Goal: Information Seeking & Learning: Find specific page/section

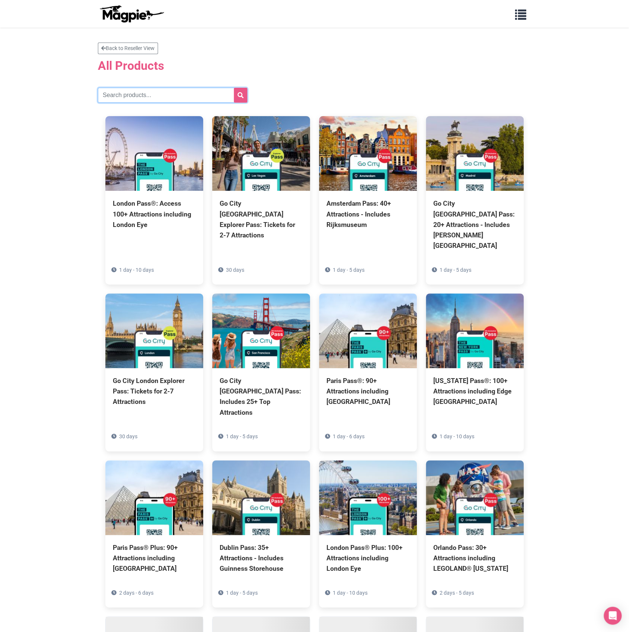
click at [197, 91] on input "text" at bounding box center [172, 95] width 149 height 15
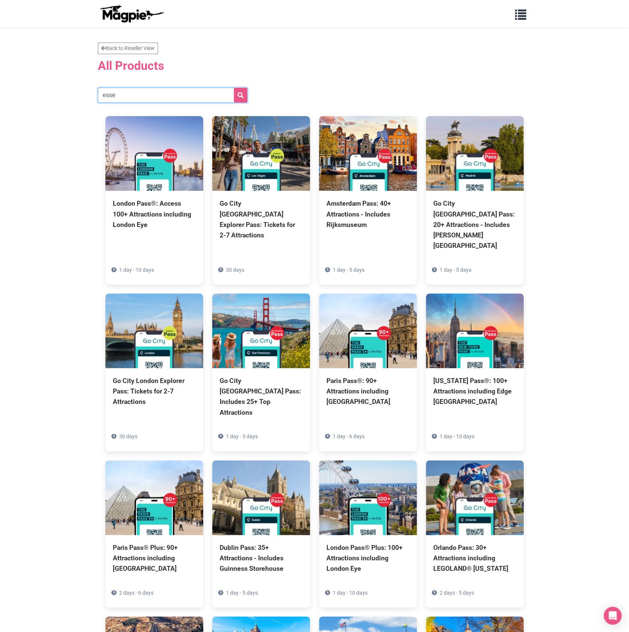
type input "esse"
click at [238, 96] on icon "submit" at bounding box center [240, 95] width 6 height 6
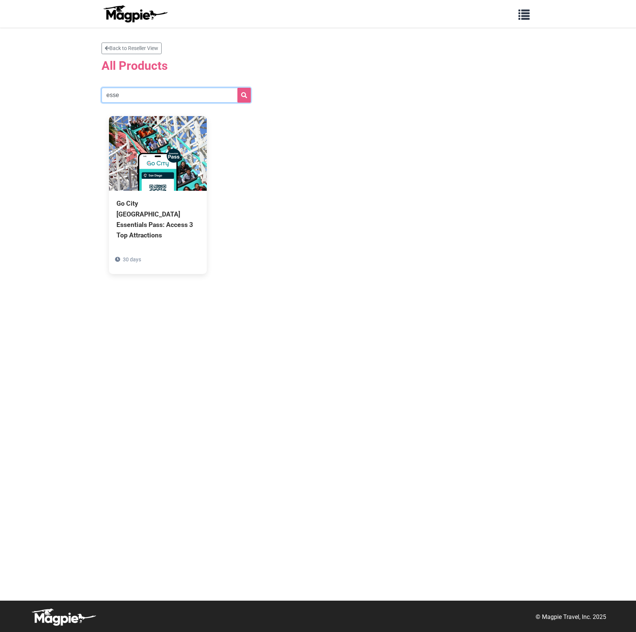
click at [206, 99] on input "esse" at bounding box center [176, 95] width 149 height 15
click at [237, 88] on button "submit" at bounding box center [243, 95] width 13 height 15
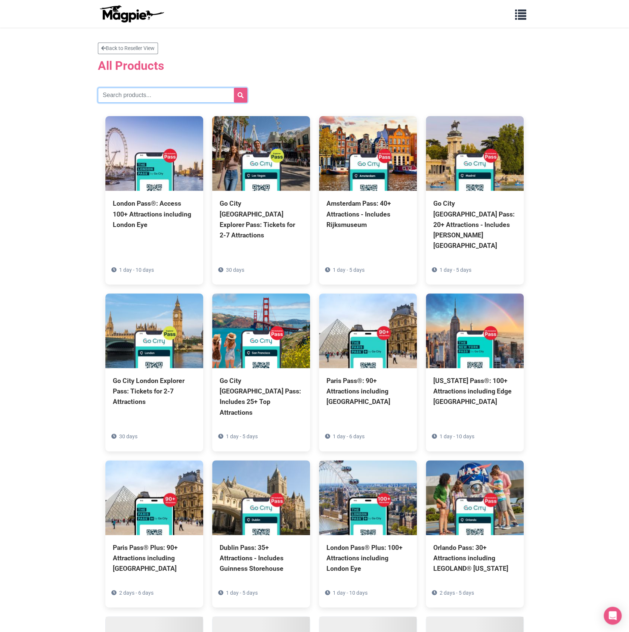
click at [143, 98] on input "text" at bounding box center [172, 95] width 149 height 15
type input "[US_STATE]"
click at [234, 88] on button "submit" at bounding box center [240, 95] width 13 height 15
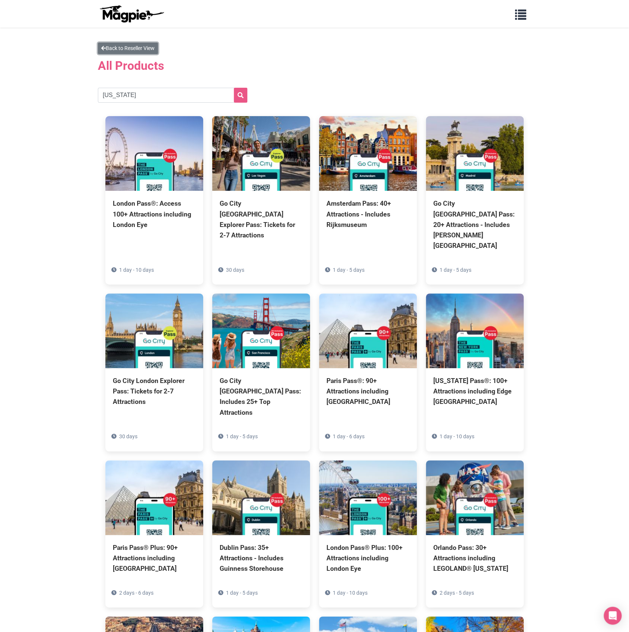
click at [144, 44] on link "Back to Reseller View" at bounding box center [128, 49] width 60 height 12
